Goal: Navigation & Orientation: Find specific page/section

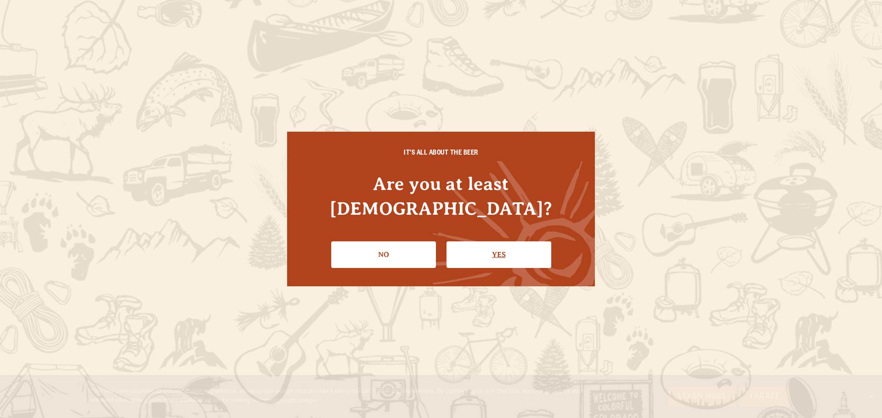
click at [478, 242] on link "Yes" at bounding box center [498, 255] width 105 height 27
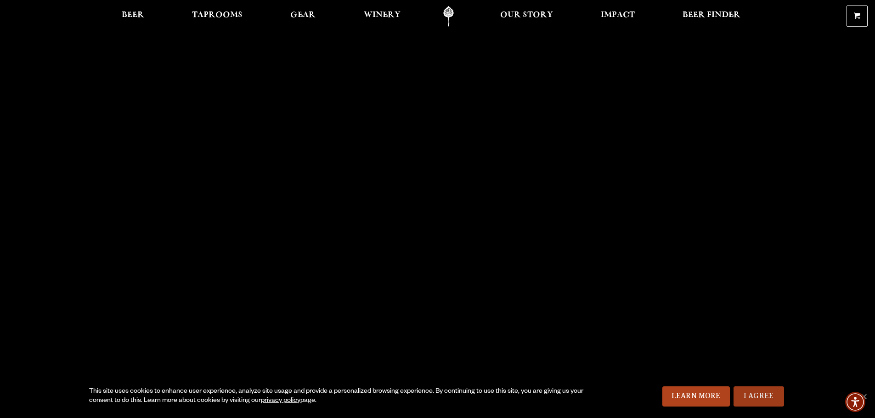
click at [758, 397] on link "I Agree" at bounding box center [758, 397] width 51 height 20
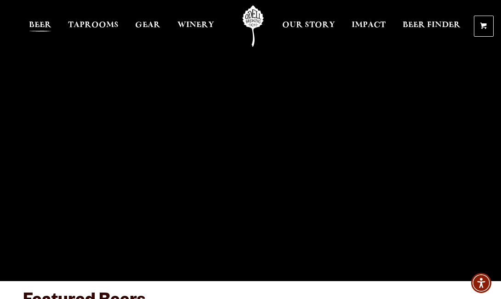
click at [39, 25] on span "Beer" at bounding box center [40, 25] width 23 height 7
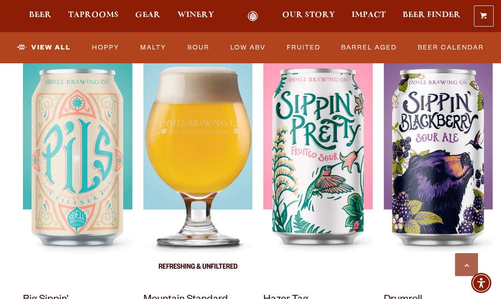
scroll to position [689, 0]
